Goal: Task Accomplishment & Management: Manage account settings

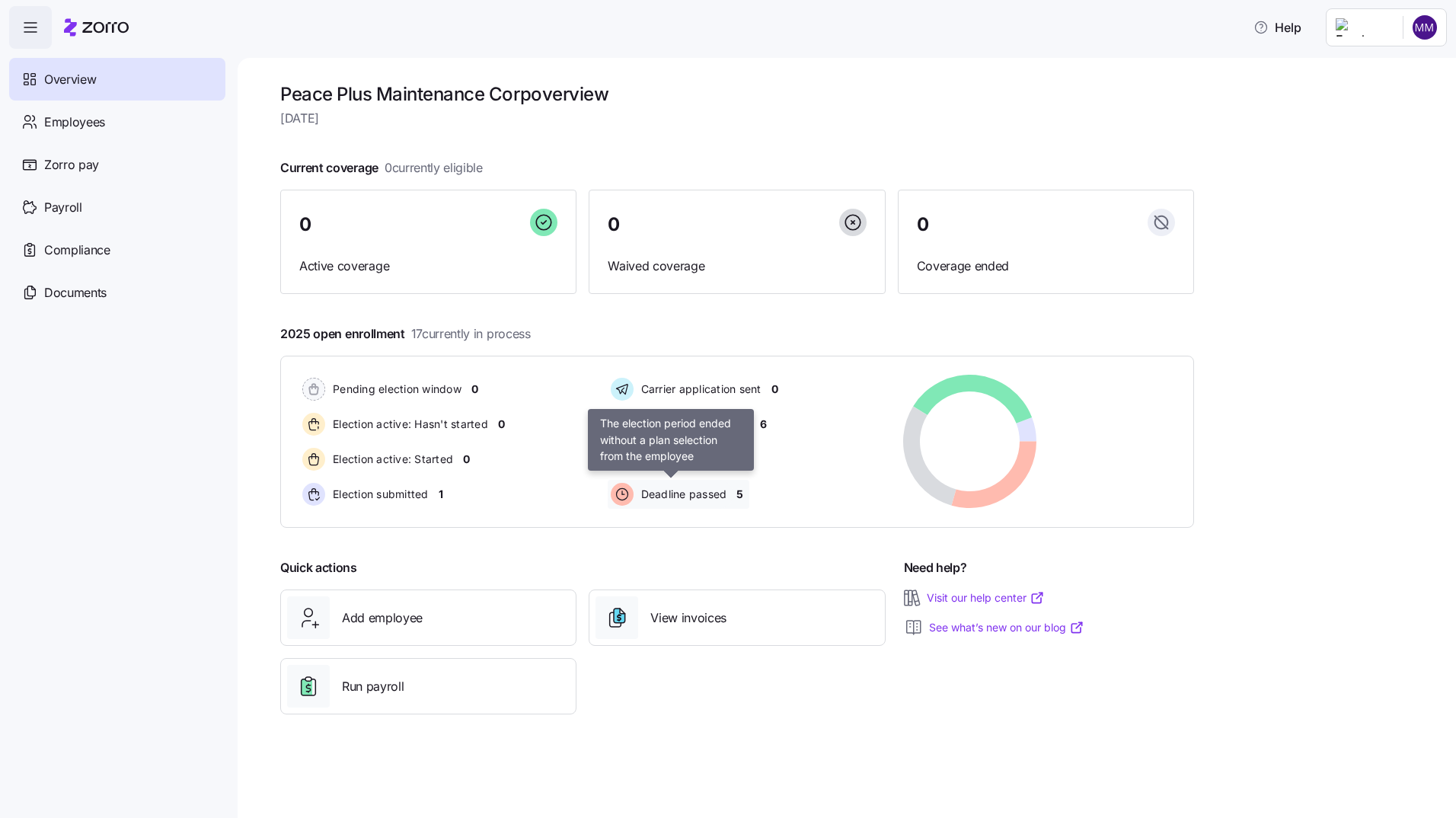
click at [706, 494] on span "Deadline passed" at bounding box center [682, 494] width 91 height 15
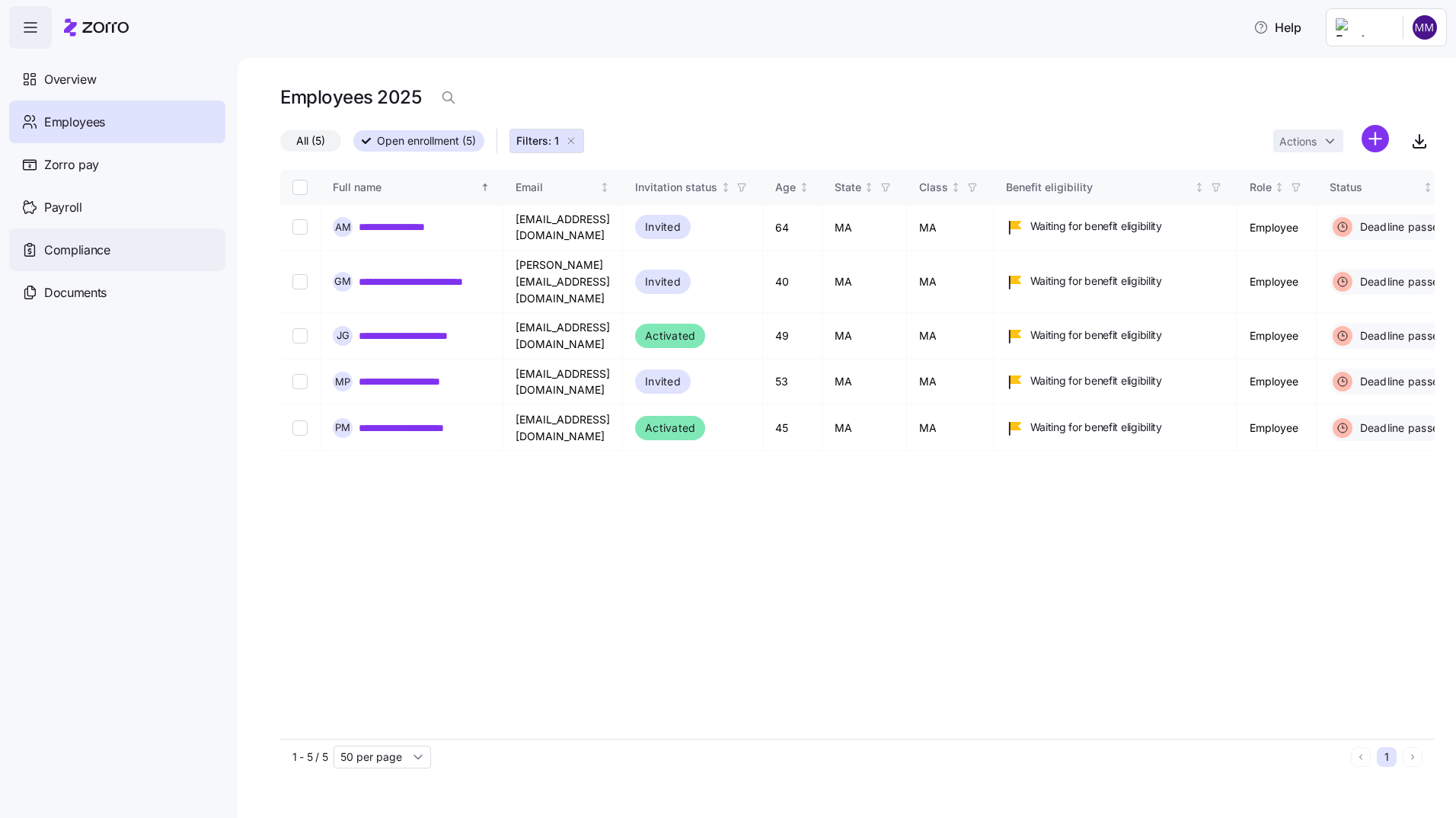
click at [65, 254] on span "Compliance" at bounding box center [78, 250] width 66 height 19
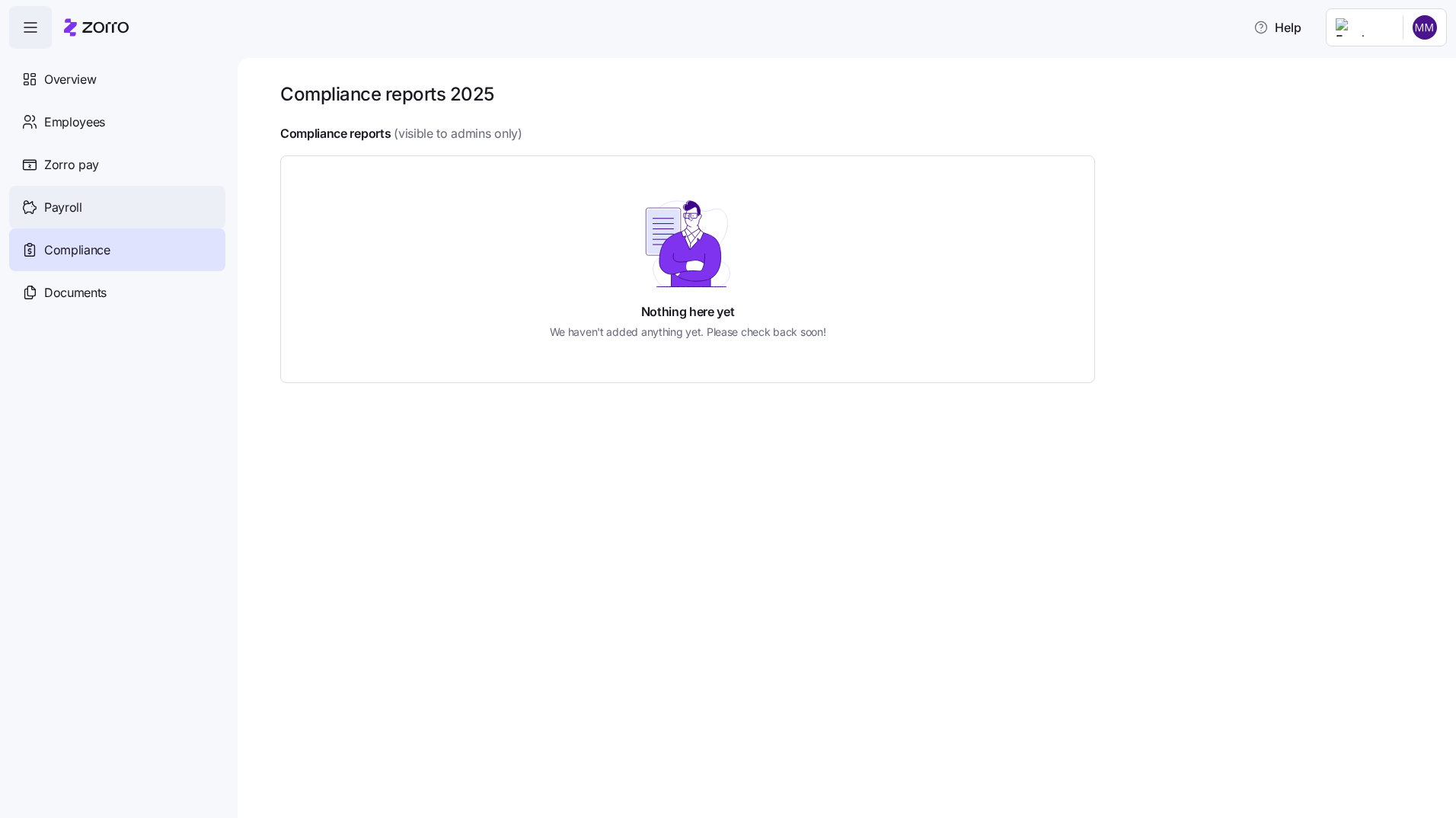
click at [64, 207] on span "Payroll" at bounding box center [64, 208] width 38 height 19
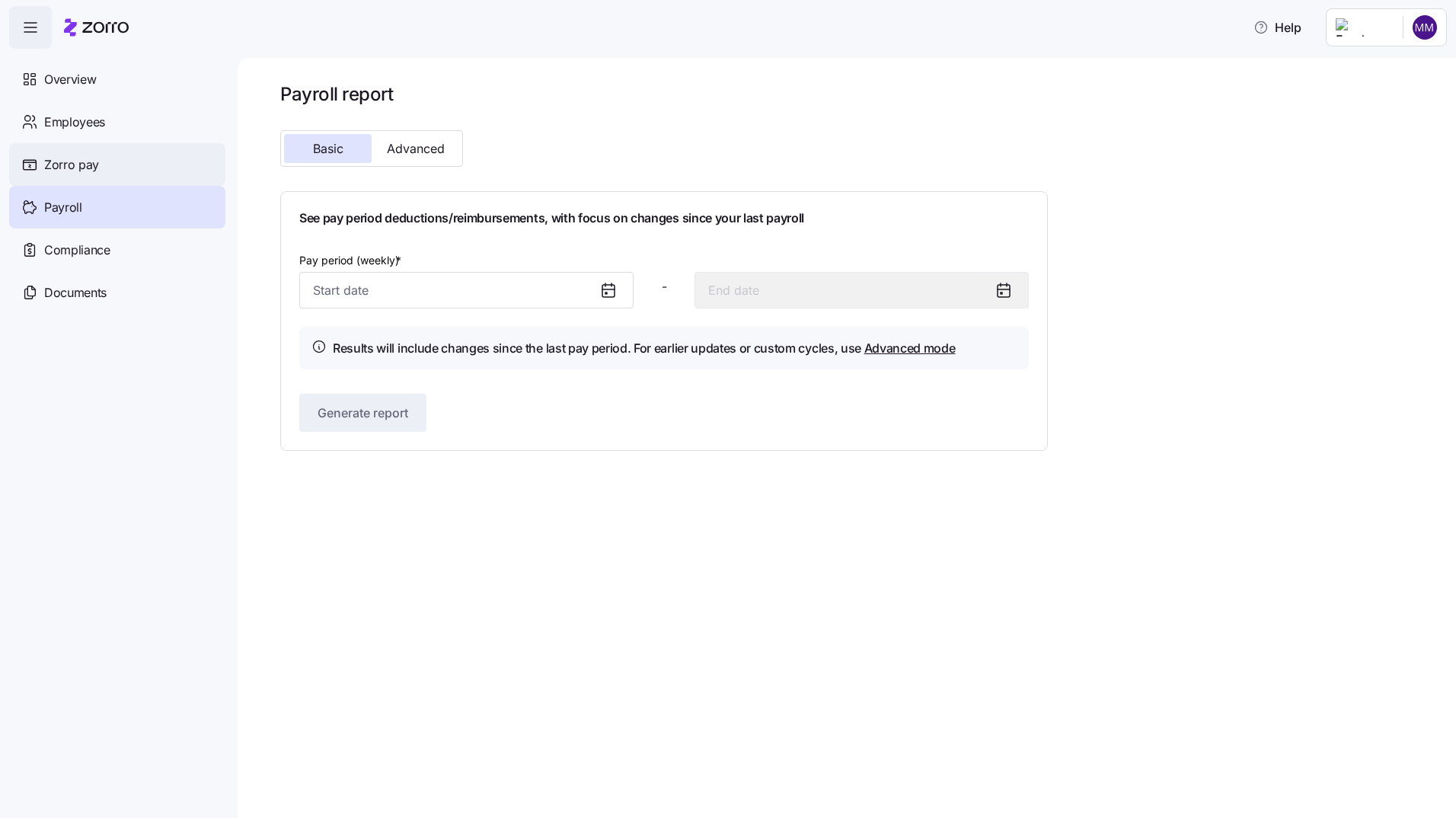
click at [67, 164] on span "Zorro pay" at bounding box center [72, 165] width 55 height 19
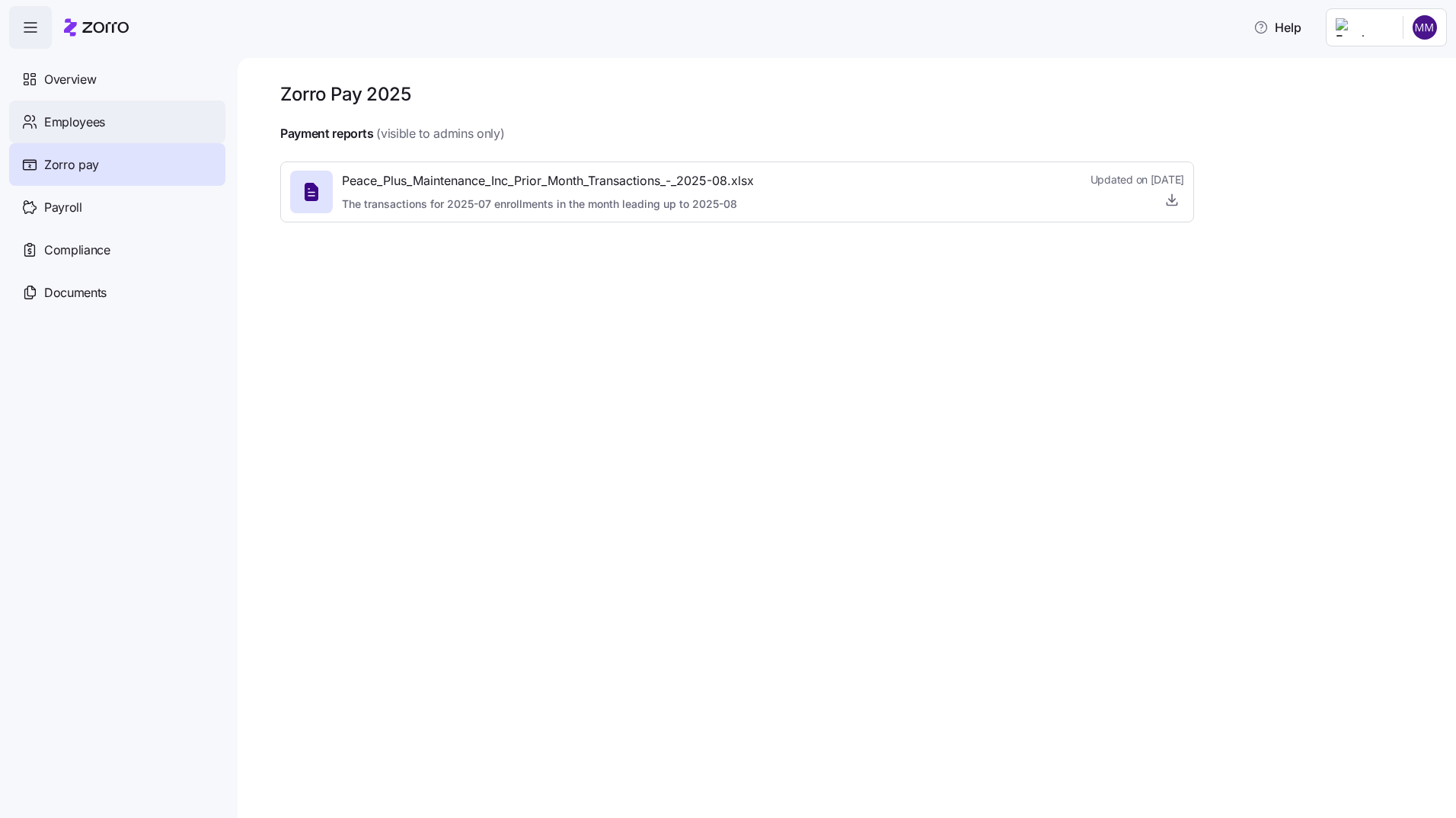
click at [79, 122] on span "Employees" at bounding box center [75, 122] width 61 height 19
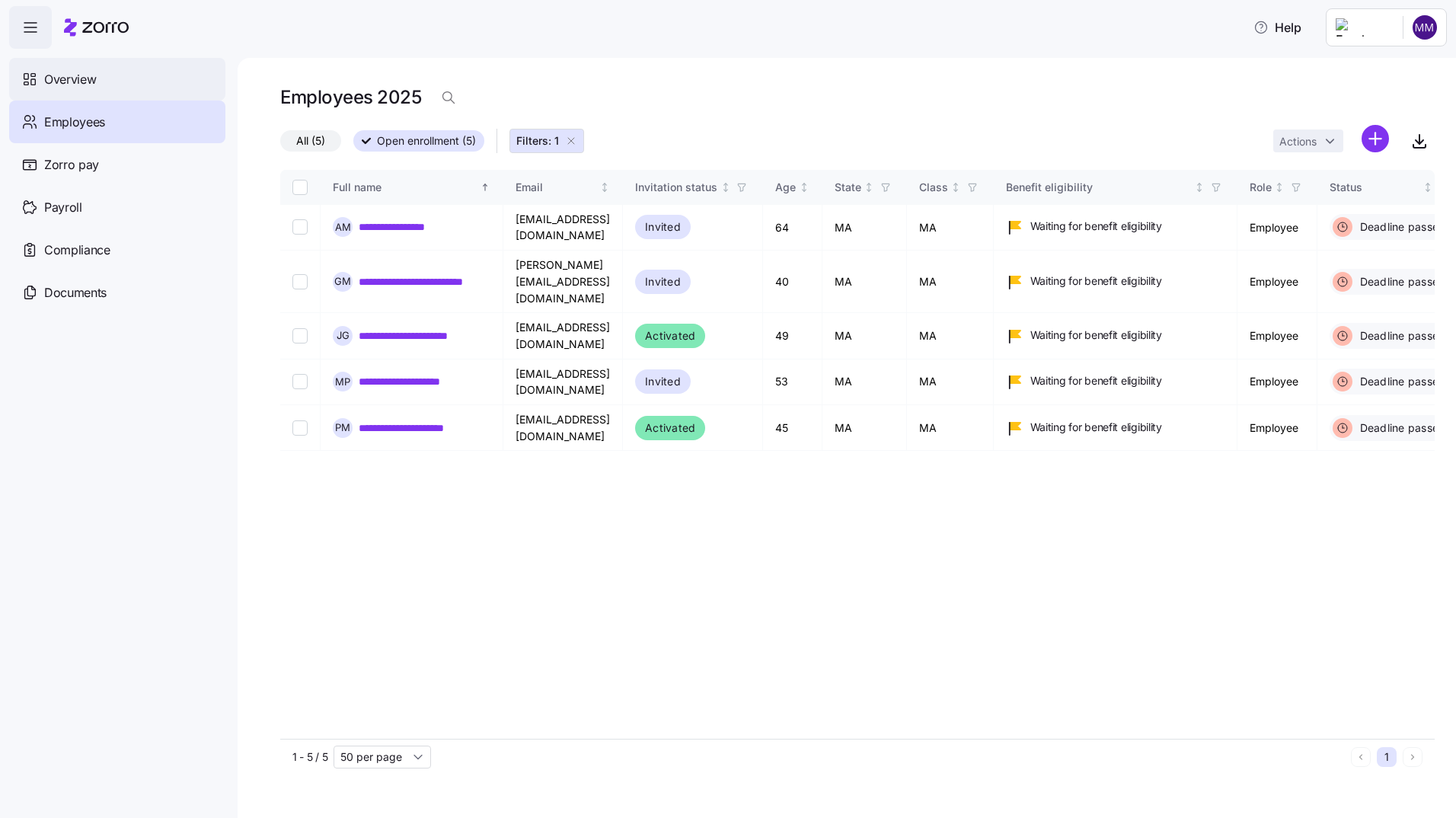
click at [46, 80] on span "Overview" at bounding box center [70, 80] width 52 height 19
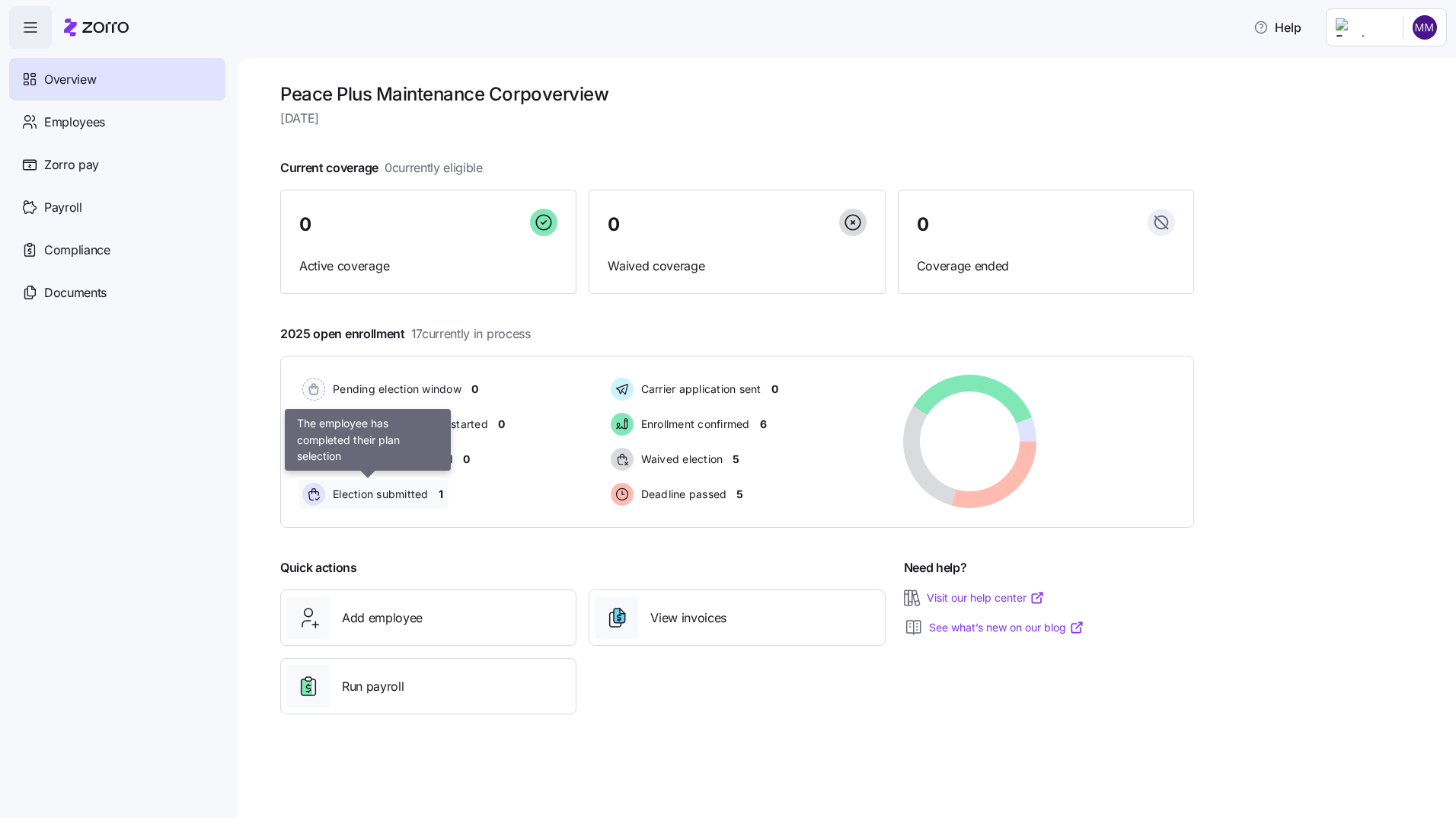
click at [385, 491] on span "Election submitted" at bounding box center [378, 494] width 100 height 15
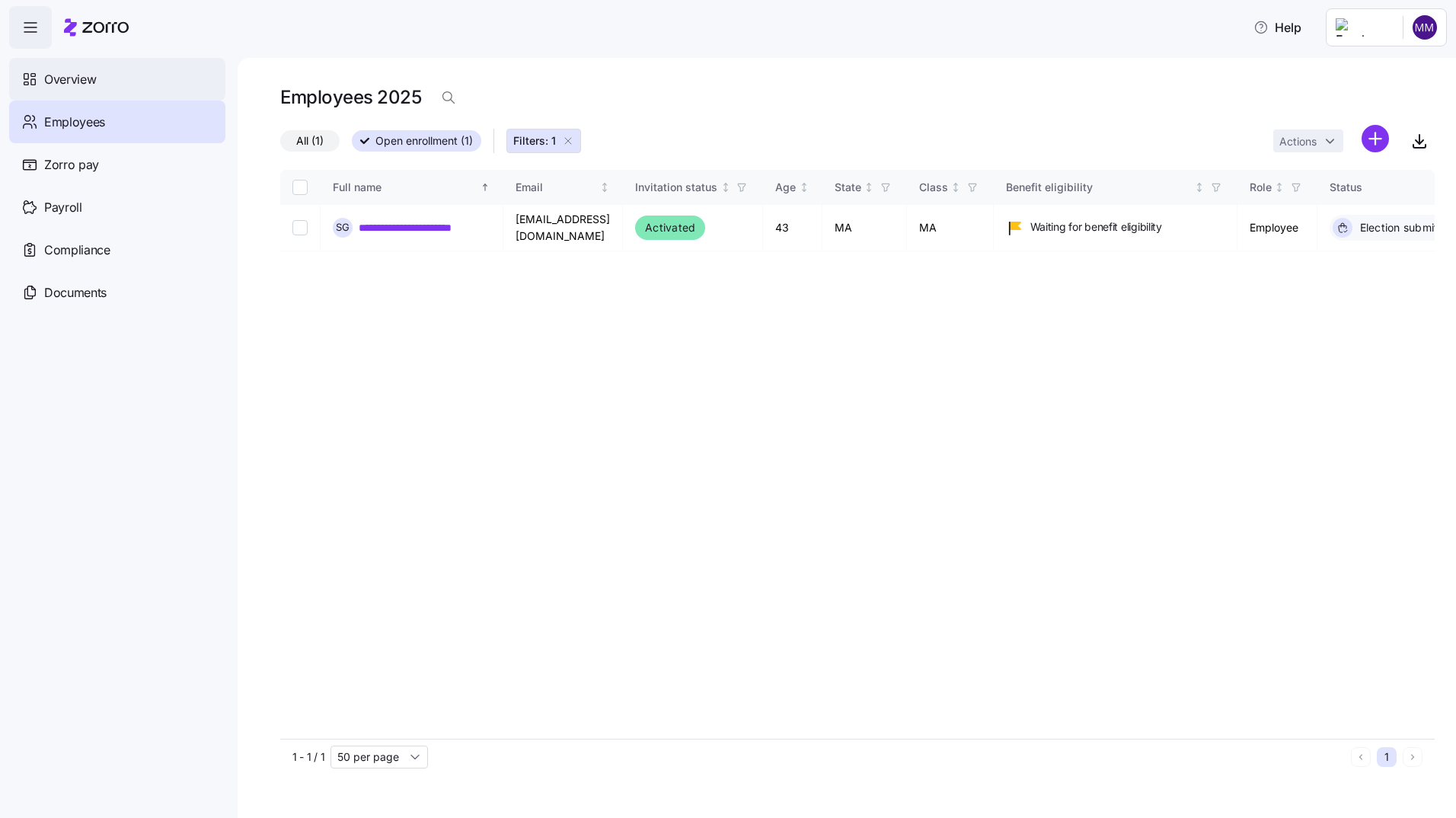
click at [59, 81] on span "Overview" at bounding box center [70, 80] width 52 height 19
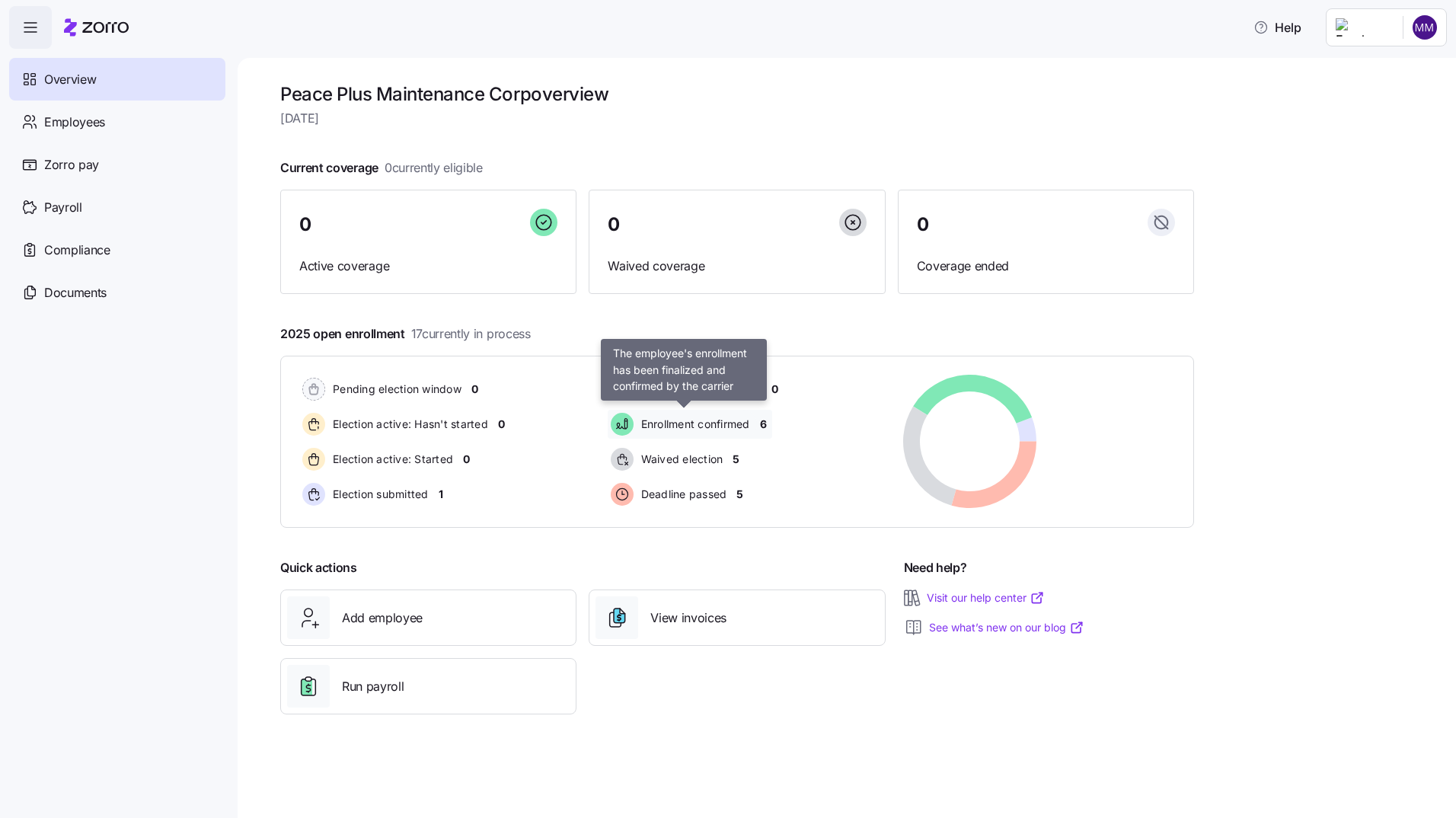
click at [698, 424] on span "Enrollment confirmed" at bounding box center [693, 424] width 114 height 15
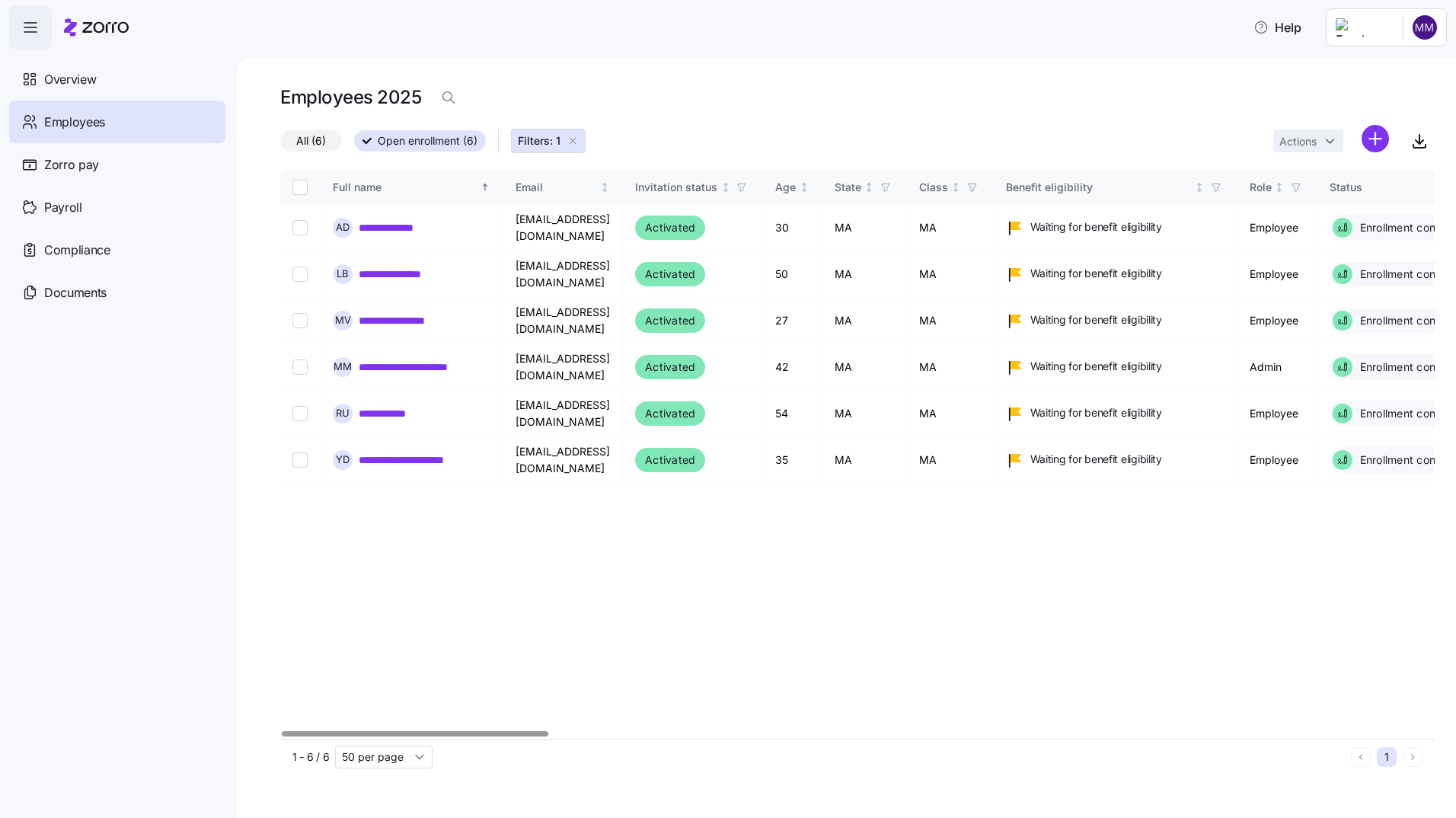
scroll to position [0, 1109]
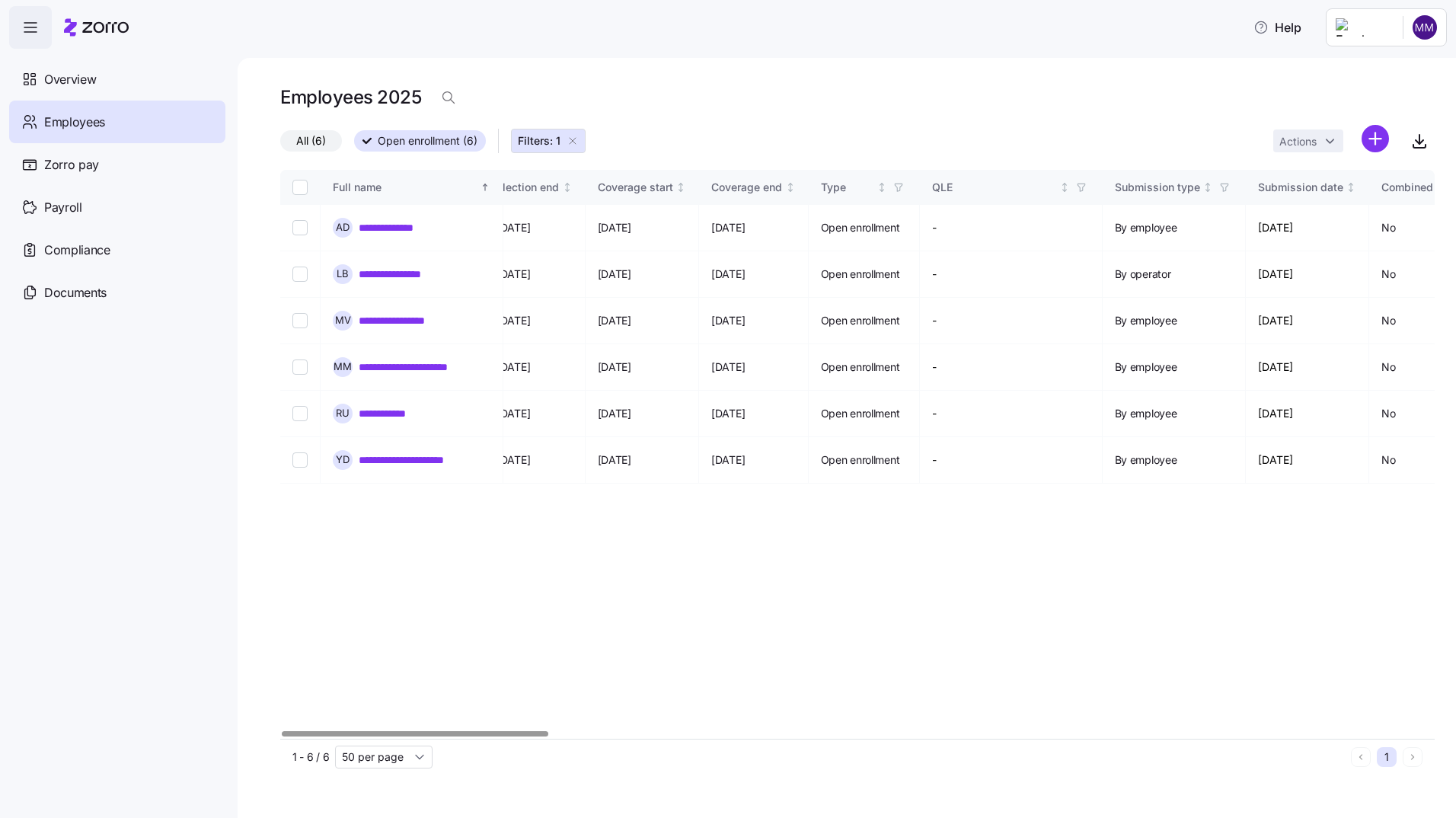
click at [671, 733] on div at bounding box center [858, 734] width 1155 height 9
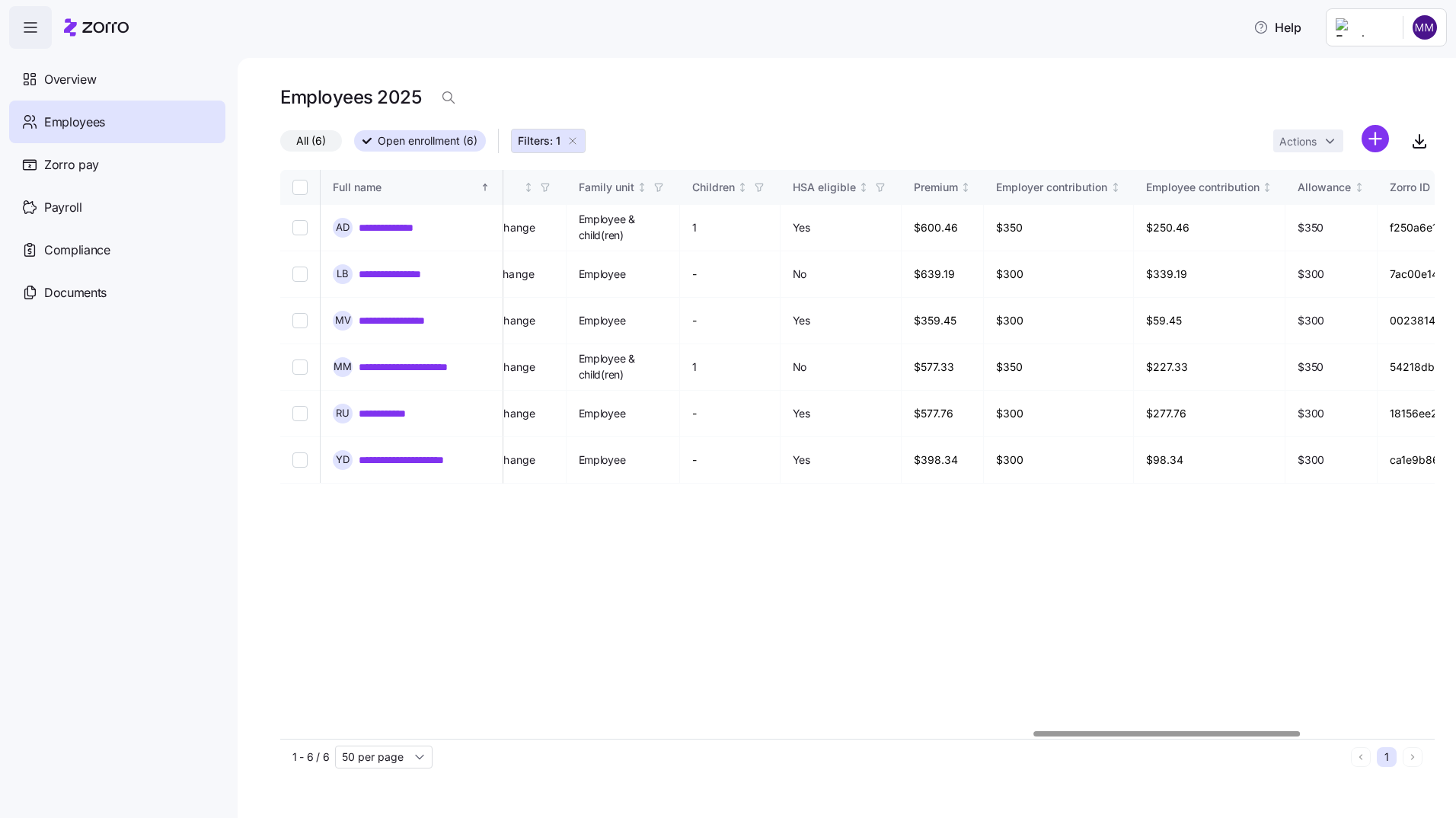
click at [1166, 735] on div at bounding box center [858, 734] width 1155 height 9
click at [1417, 141] on icon "button" at bounding box center [1419, 142] width 8 height 4
click at [915, 735] on div at bounding box center [858, 734] width 1155 height 9
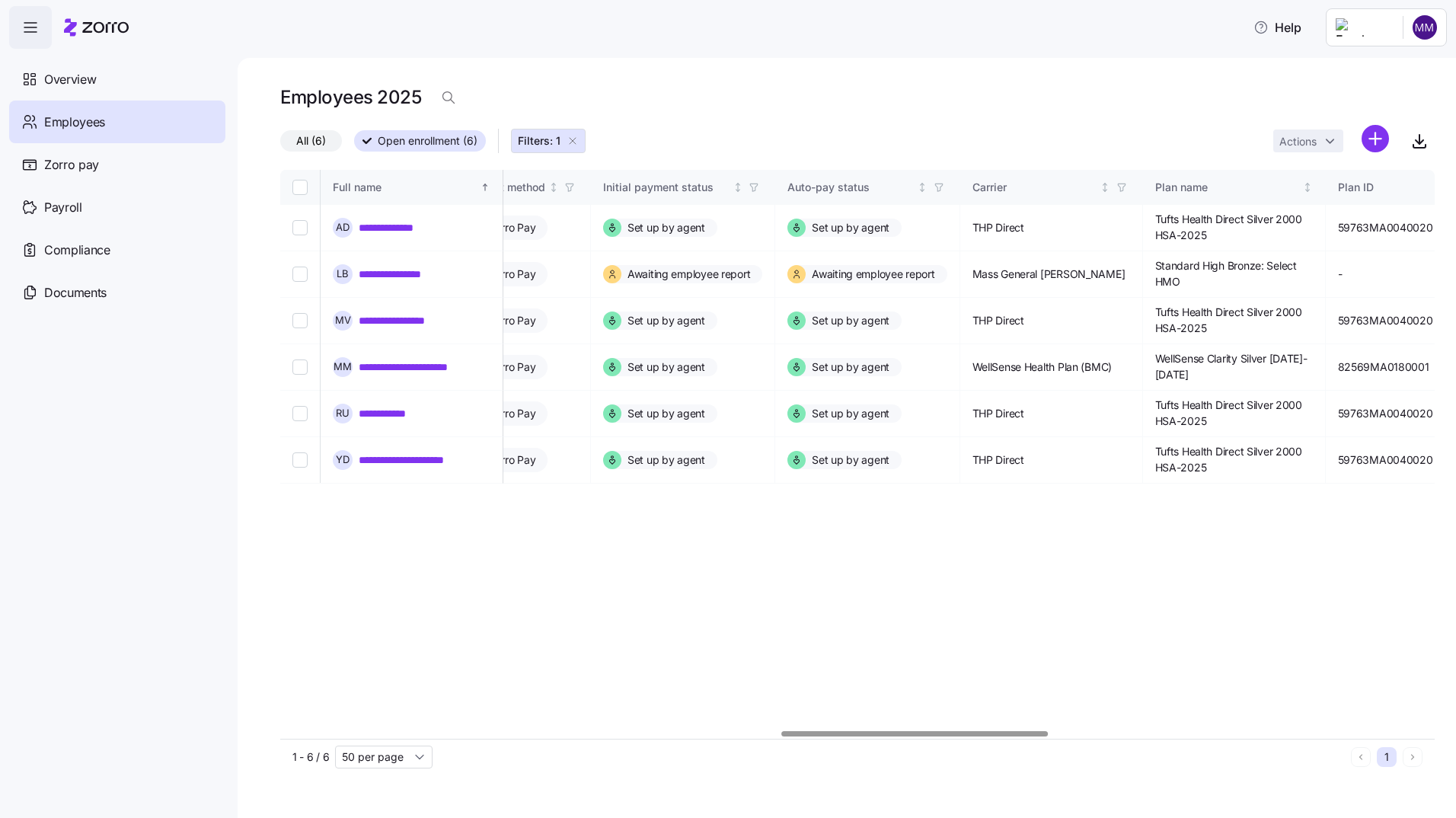
scroll to position [0, 2980]
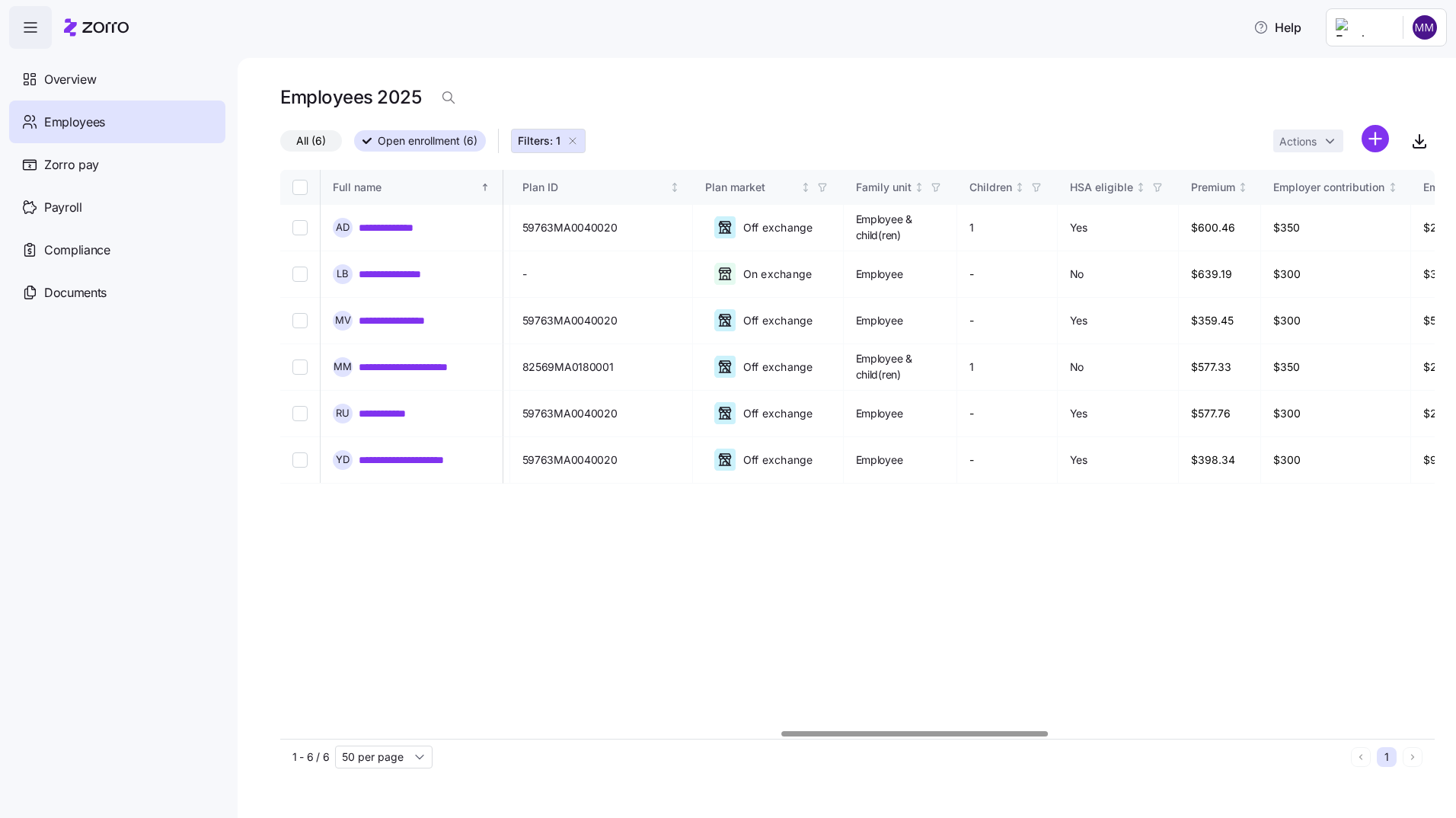
click at [1102, 736] on div at bounding box center [858, 734] width 1155 height 9
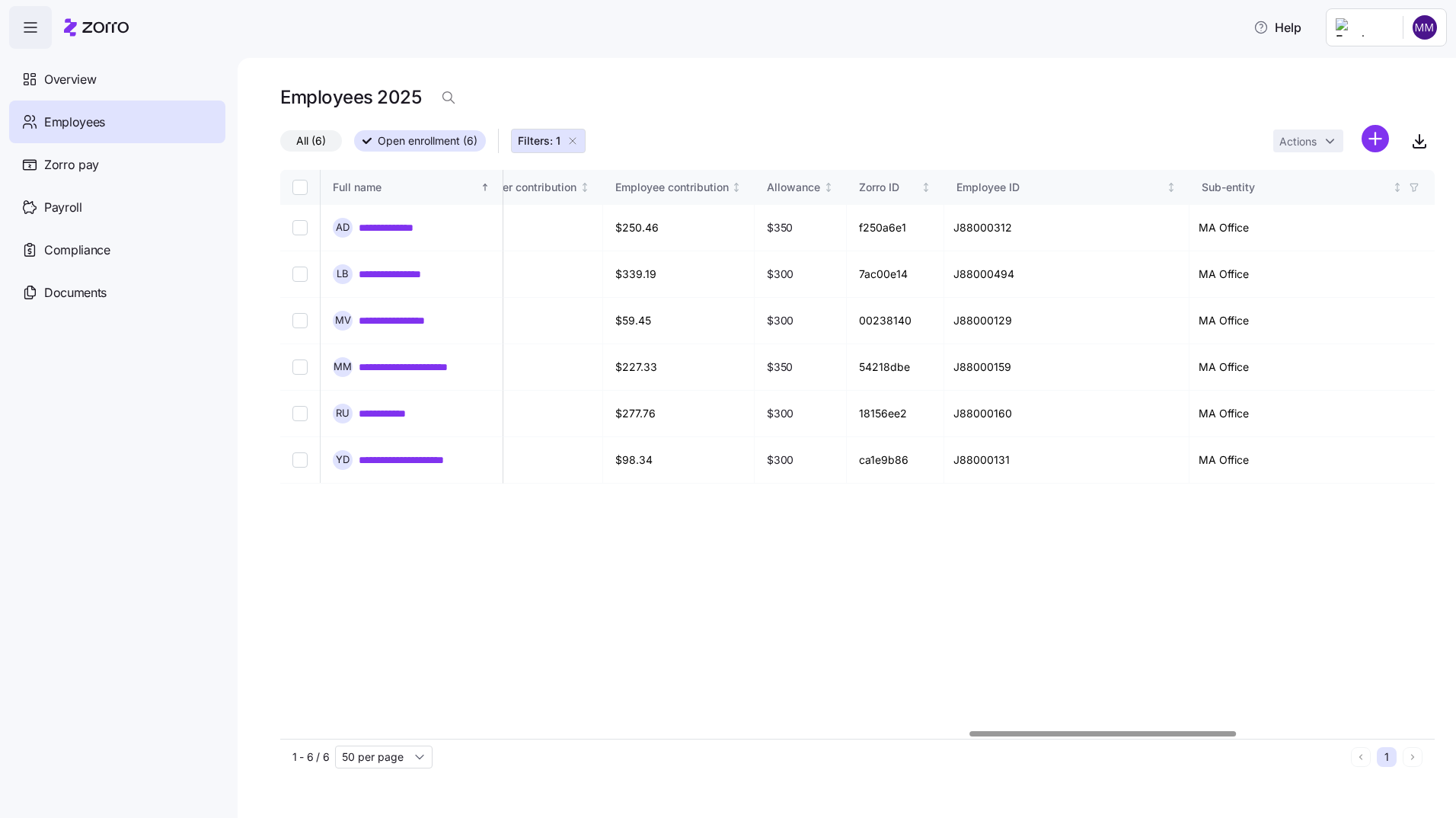
click at [1318, 733] on div at bounding box center [858, 734] width 1155 height 9
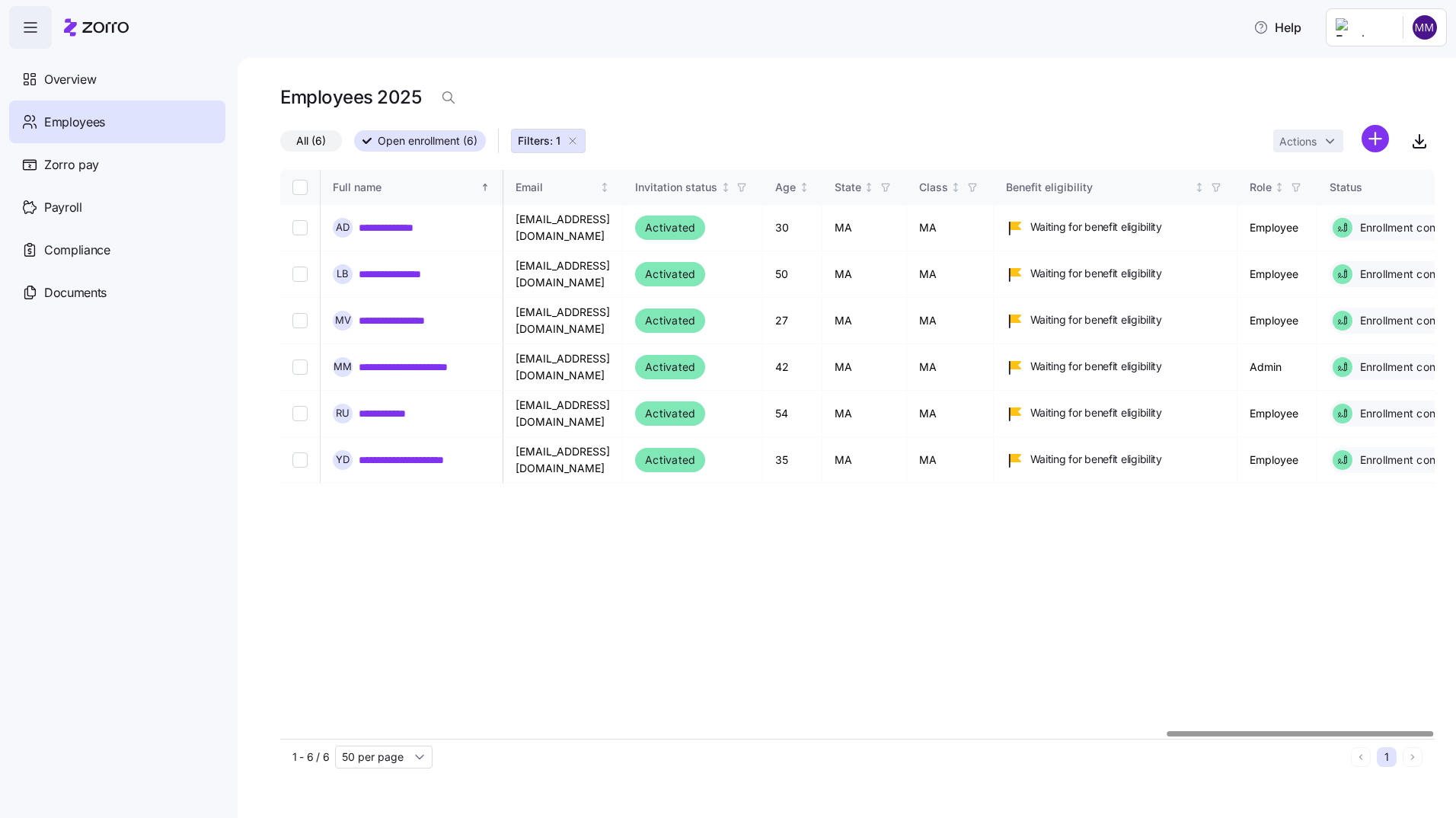
click at [347, 732] on div at bounding box center [858, 734] width 1155 height 9
click at [53, 75] on span "Overview" at bounding box center [70, 80] width 52 height 19
